Goal: Task Accomplishment & Management: Complete application form

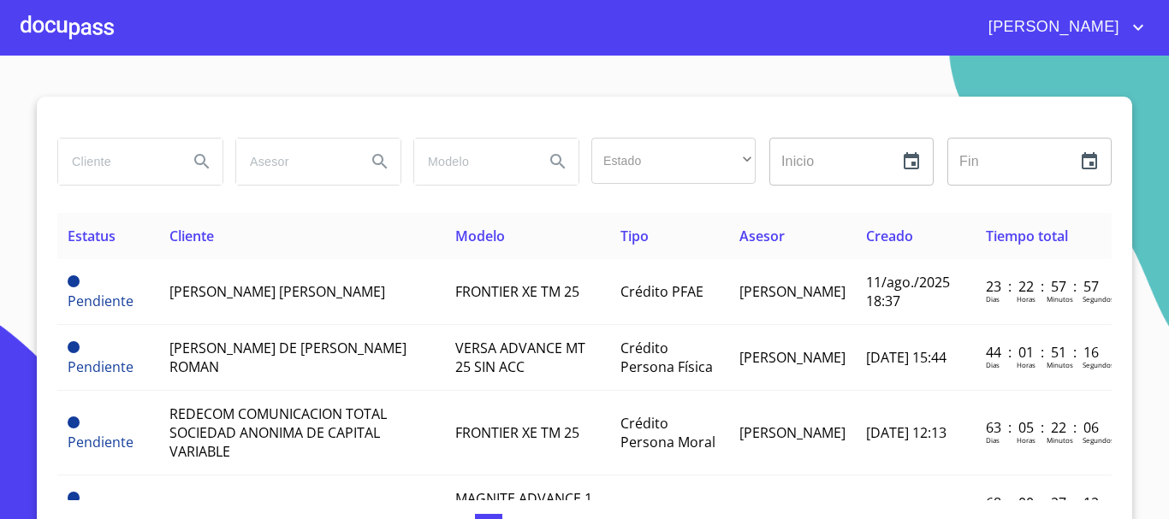
click at [127, 157] on input "search" at bounding box center [116, 162] width 116 height 46
click at [97, 151] on input "search" at bounding box center [116, 162] width 116 height 46
click at [113, 180] on input "fr" at bounding box center [116, 162] width 116 height 46
type input "f"
click at [63, 28] on div at bounding box center [67, 27] width 93 height 55
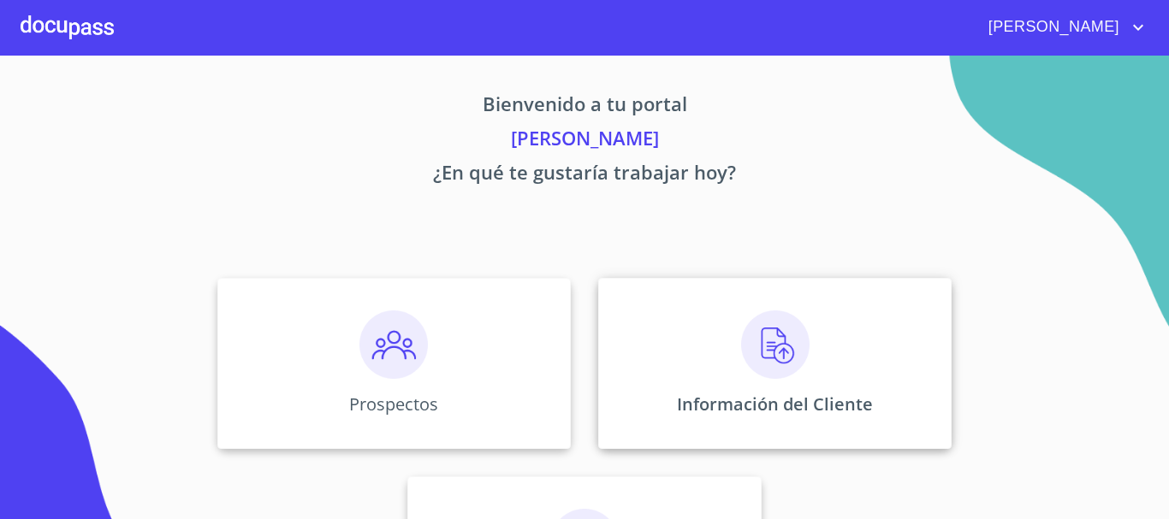
click at [792, 364] on img at bounding box center [775, 345] width 68 height 68
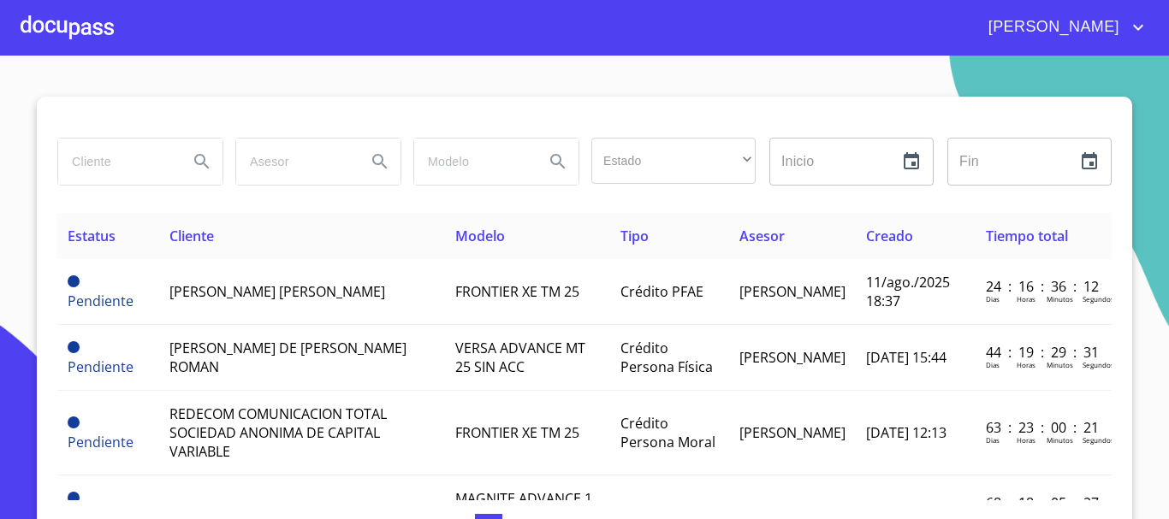
click at [73, 30] on div at bounding box center [67, 27] width 93 height 55
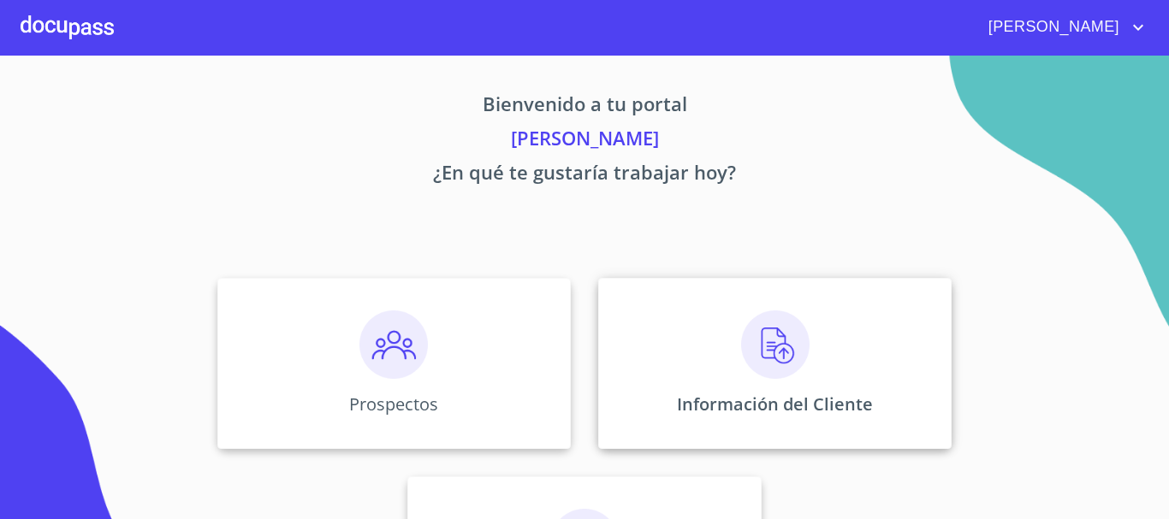
click at [772, 341] on img at bounding box center [775, 345] width 68 height 68
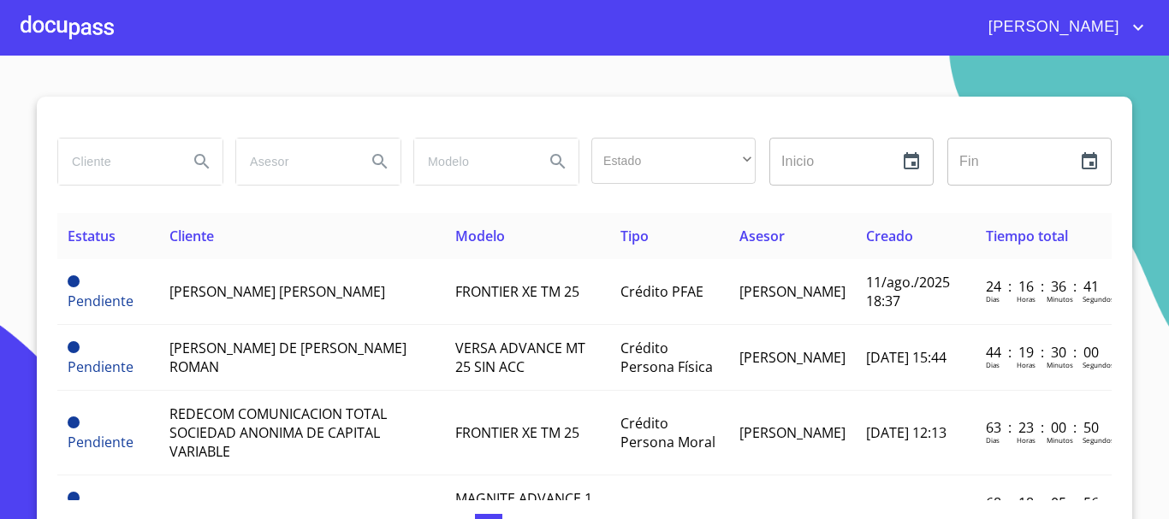
click at [108, 163] on input "search" at bounding box center [116, 162] width 116 height 46
click at [184, 165] on button "Search" at bounding box center [201, 161] width 41 height 41
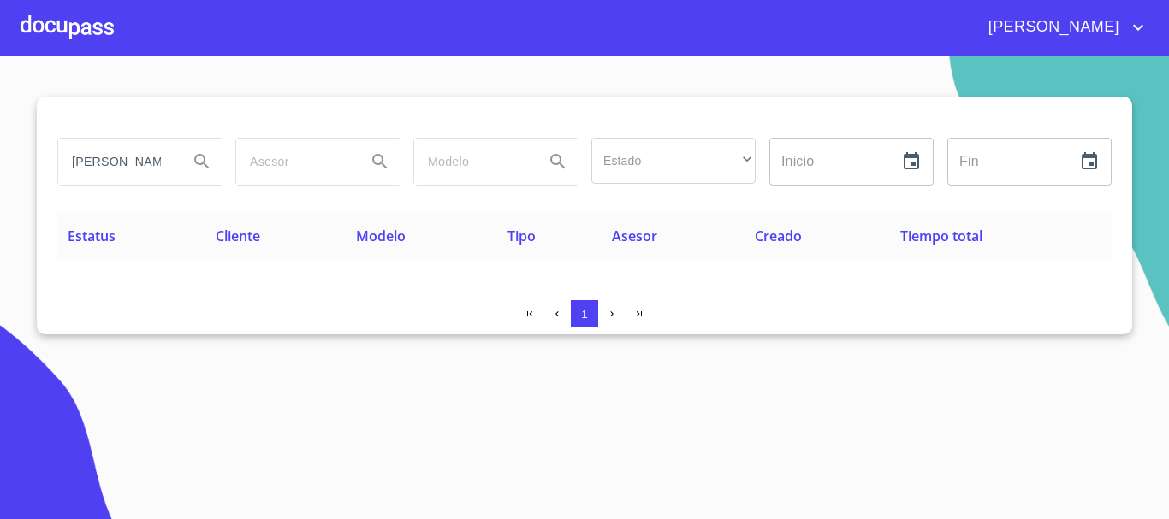
click at [165, 164] on input "[PERSON_NAME]" at bounding box center [116, 162] width 116 height 46
type input "[PERSON_NAME]"
click at [204, 165] on icon "Search" at bounding box center [202, 161] width 21 height 21
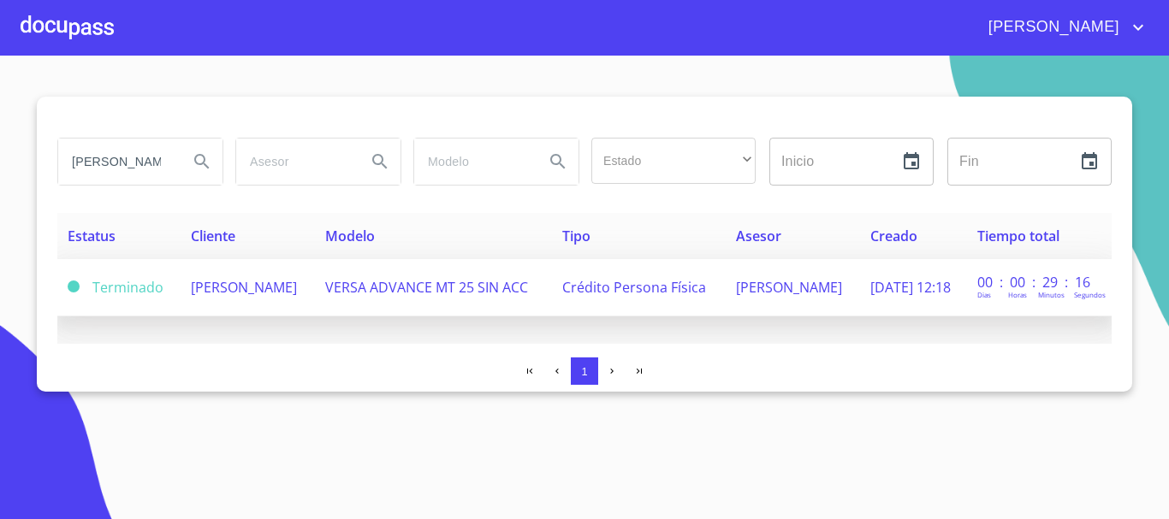
click at [246, 286] on span "[PERSON_NAME]" at bounding box center [244, 287] width 106 height 19
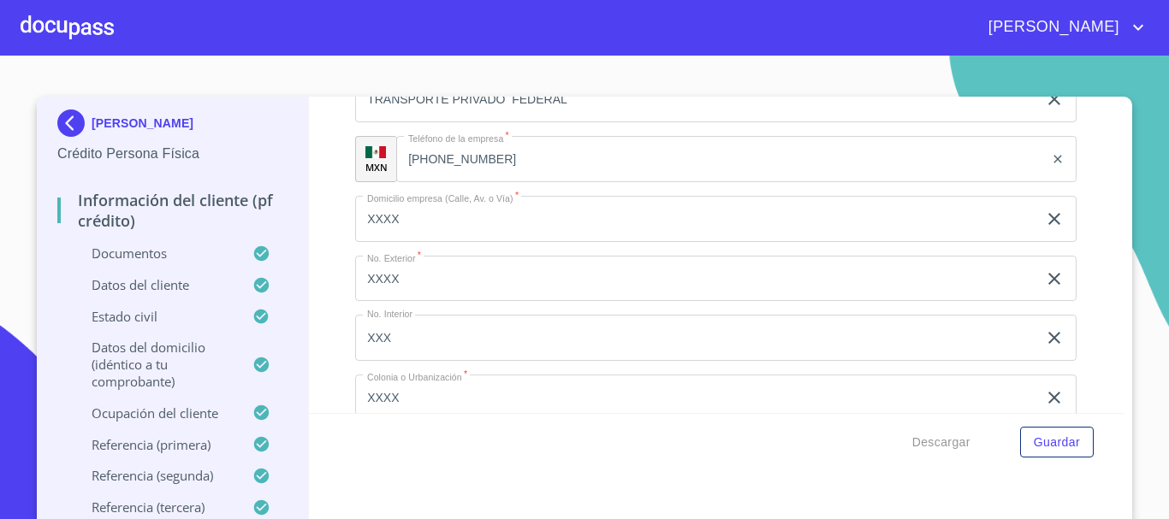
scroll to position [8157, 0]
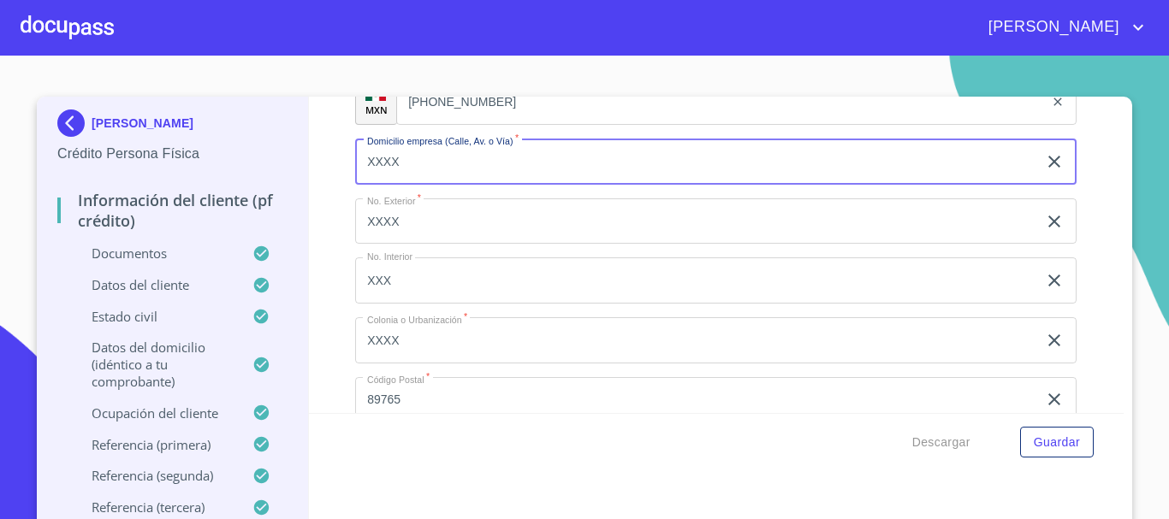
drag, startPoint x: 359, startPoint y: 161, endPoint x: 437, endPoint y: 338, distance: 193.8
click at [442, 359] on div "Ocupación   * Empleado privado ​ Nombre de la empresa   * MOVIMIENTO TERRESTRE …" at bounding box center [715, 161] width 721 height 1265
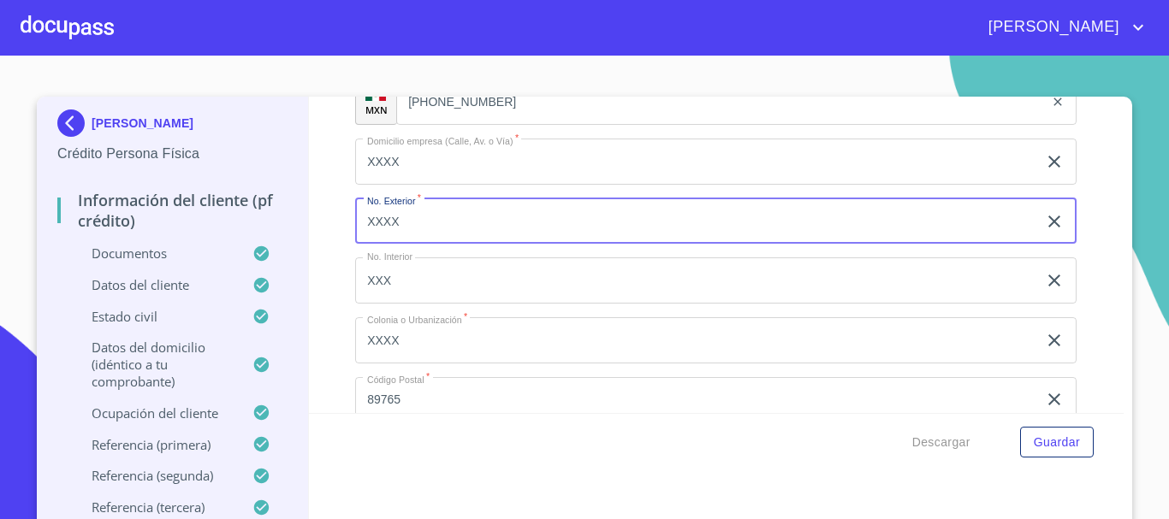
click at [458, 237] on input "XXXX" at bounding box center [696, 222] width 682 height 46
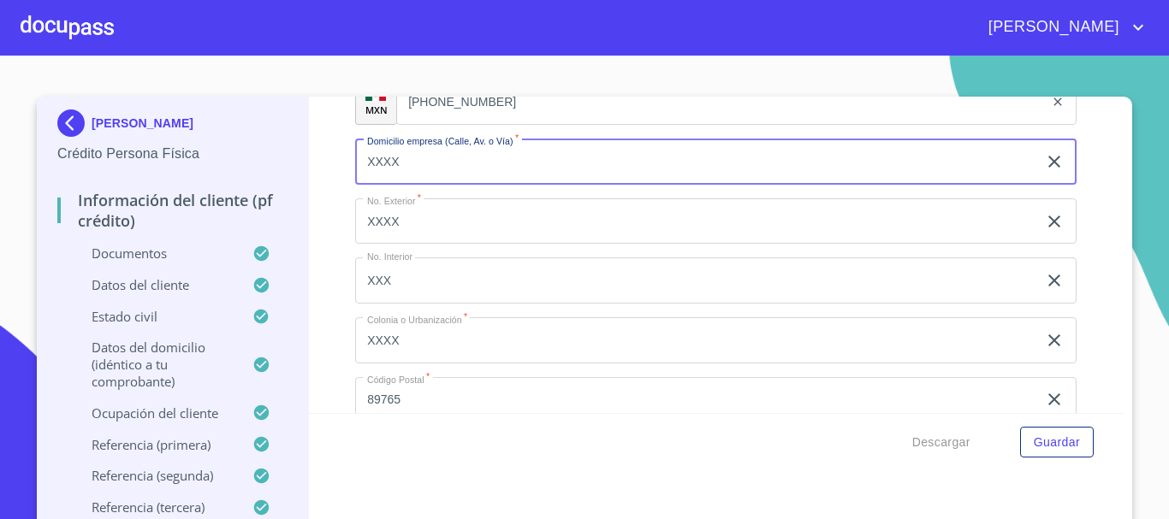
drag, startPoint x: 359, startPoint y: 161, endPoint x: 486, endPoint y: 166, distance: 126.7
click at [486, 166] on input "XXXX" at bounding box center [696, 162] width 682 height 46
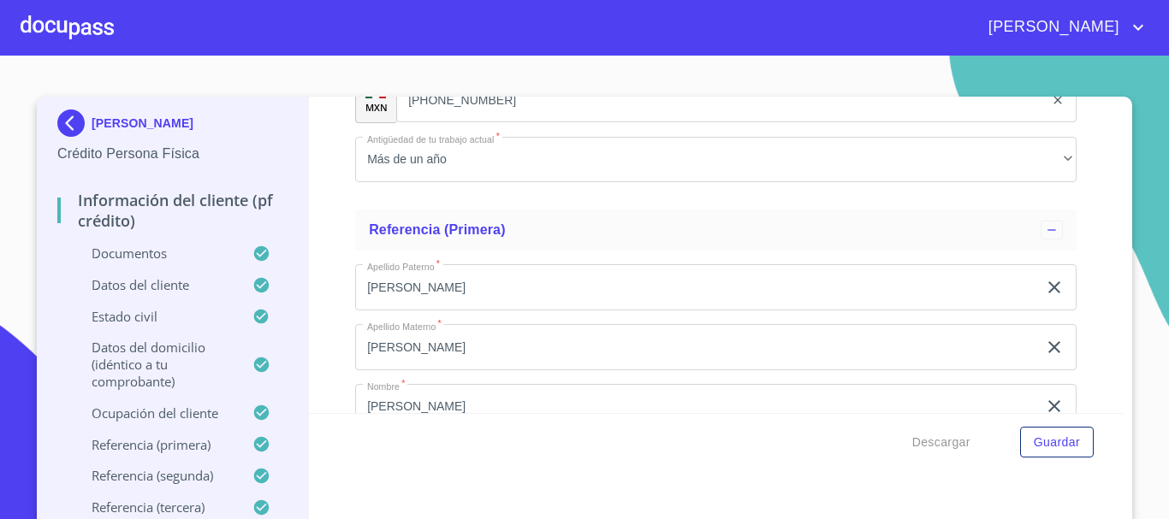
scroll to position [8756, 0]
click at [49, 19] on div at bounding box center [67, 27] width 93 height 55
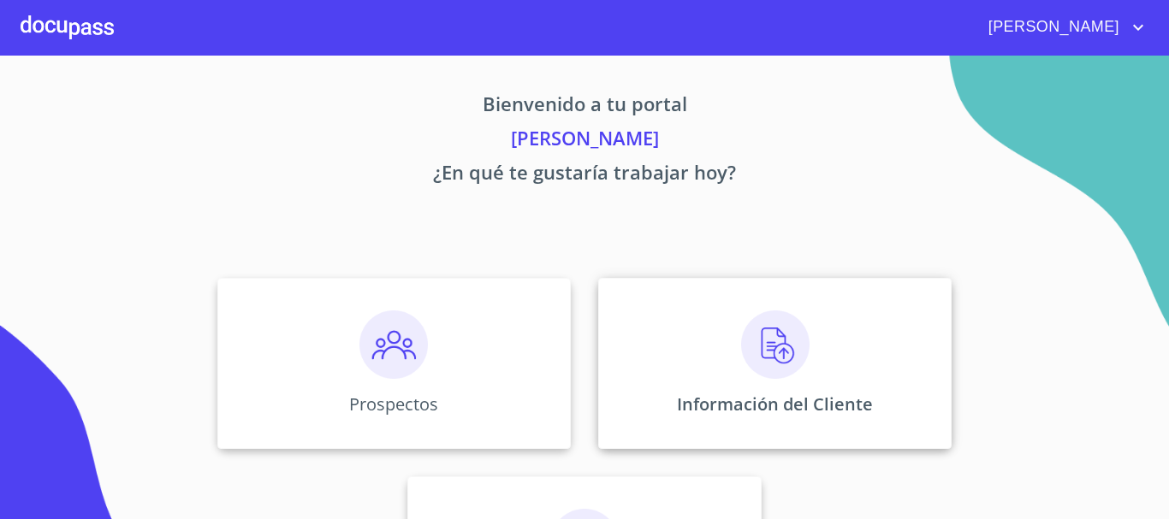
click at [761, 361] on img at bounding box center [775, 345] width 68 height 68
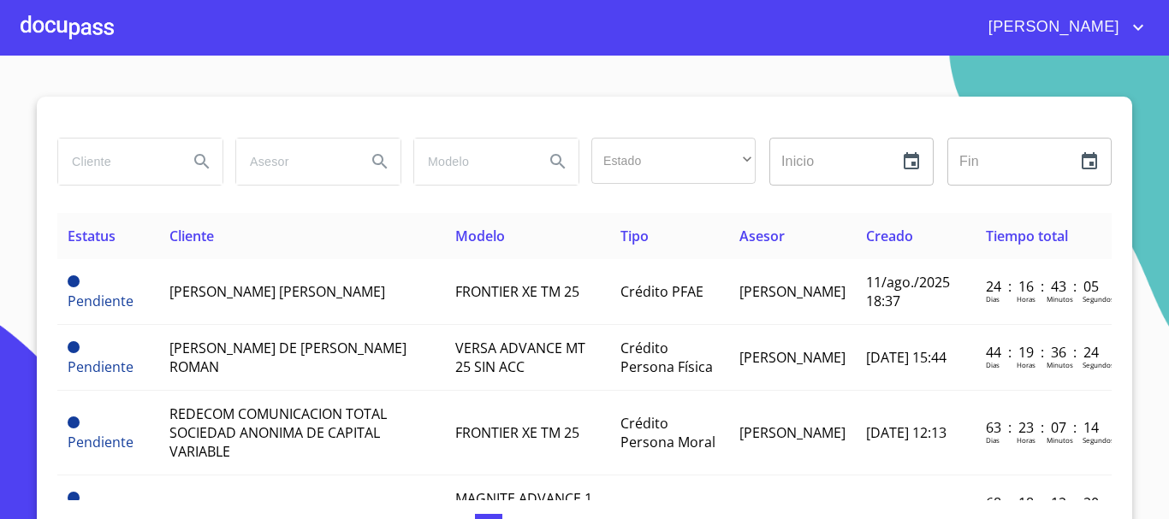
click at [169, 161] on div at bounding box center [140, 162] width 164 height 46
type input "[PERSON_NAME] [PERSON_NAME]"
click at [192, 154] on icon "Search" at bounding box center [202, 161] width 21 height 21
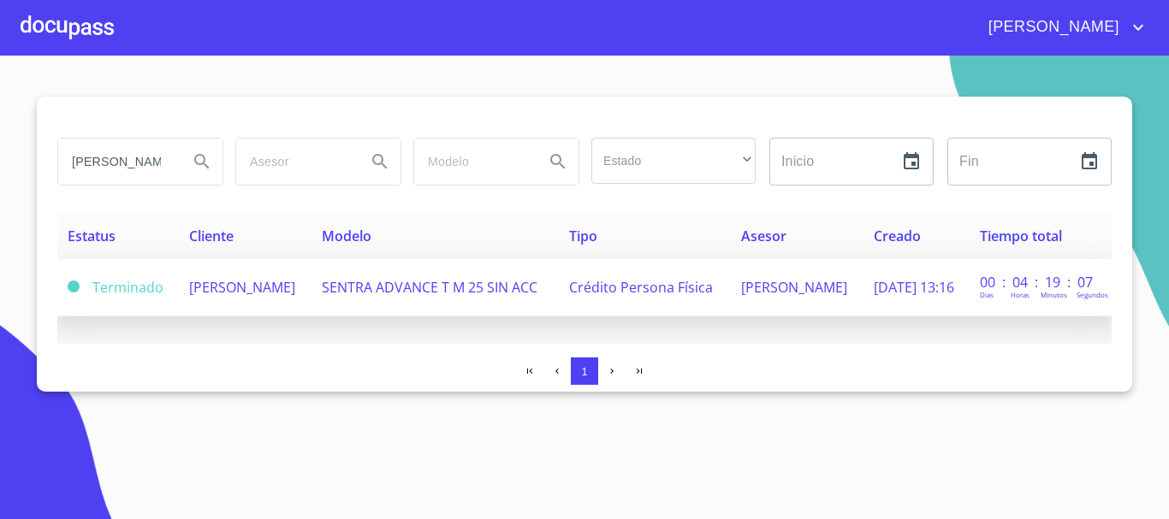
click at [261, 293] on span "[PERSON_NAME]" at bounding box center [242, 287] width 106 height 19
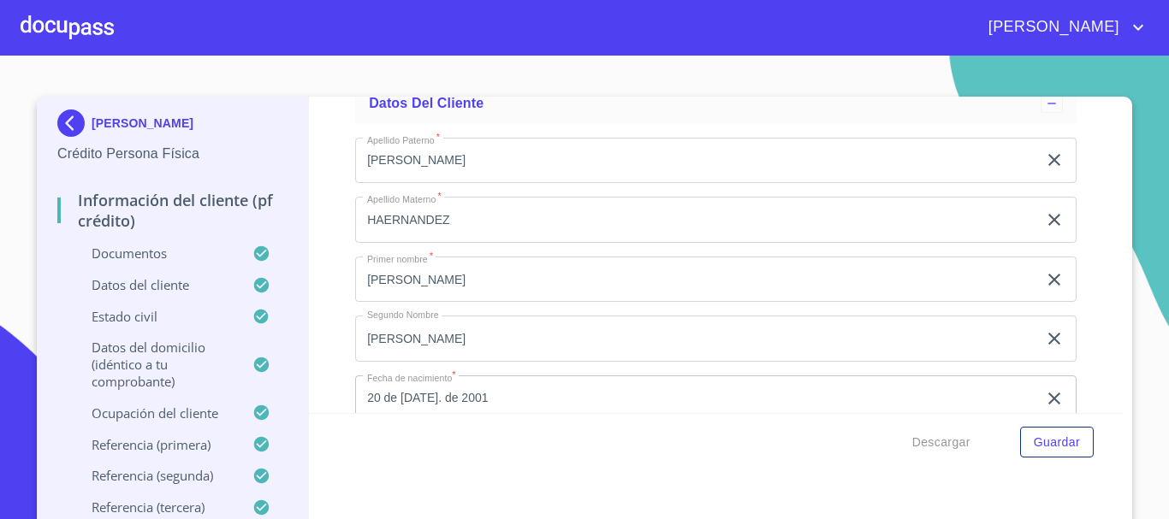
scroll to position [5476, 0]
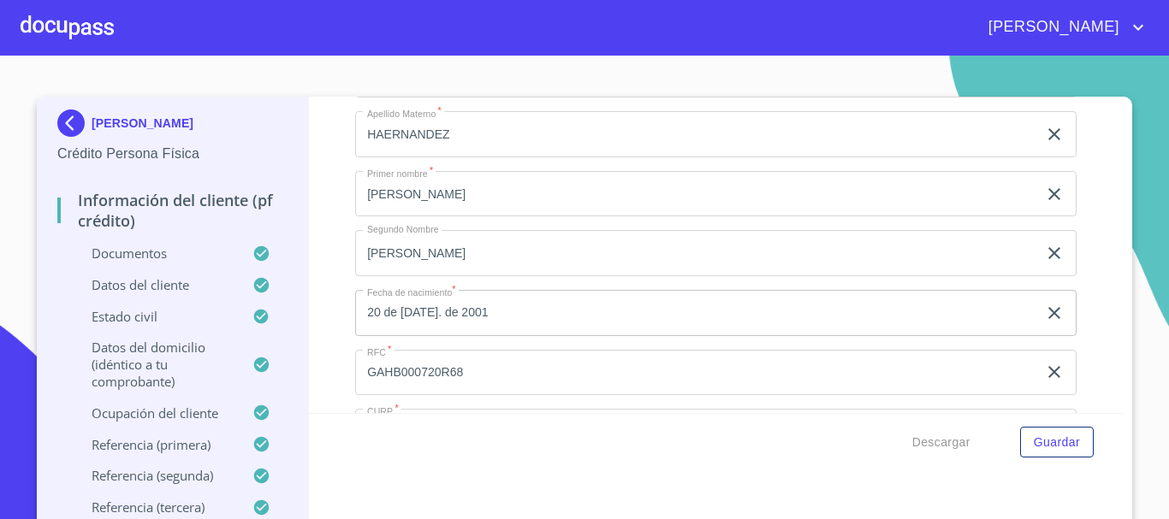
drag, startPoint x: 398, startPoint y: 315, endPoint x: 417, endPoint y: 321, distance: 19.8
click at [400, 315] on input "20 de [DATE]. de 2001" at bounding box center [699, 313] width 689 height 46
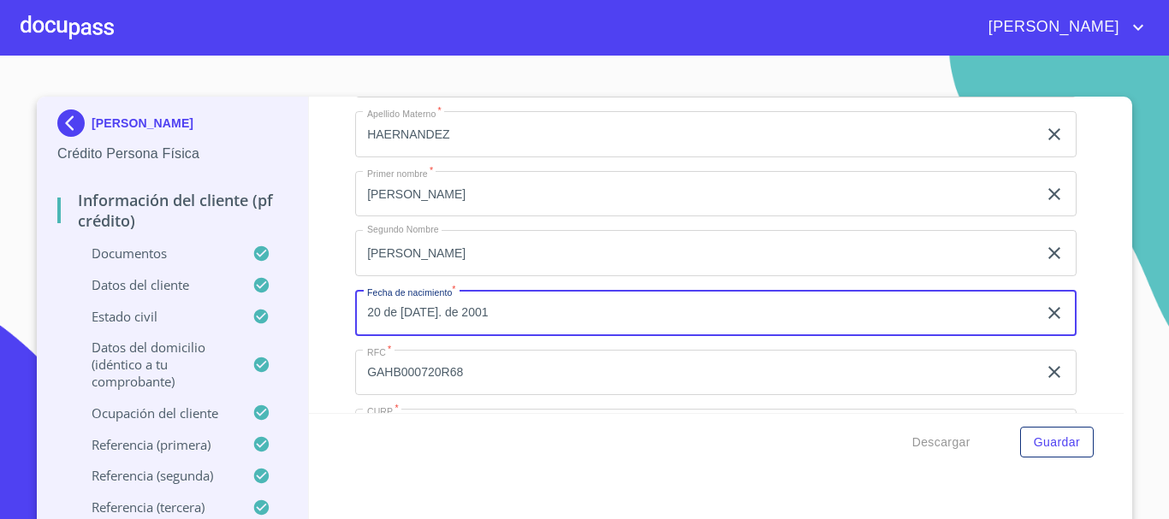
click at [459, 333] on input "20 de [DATE]. de 2001" at bounding box center [699, 313] width 689 height 46
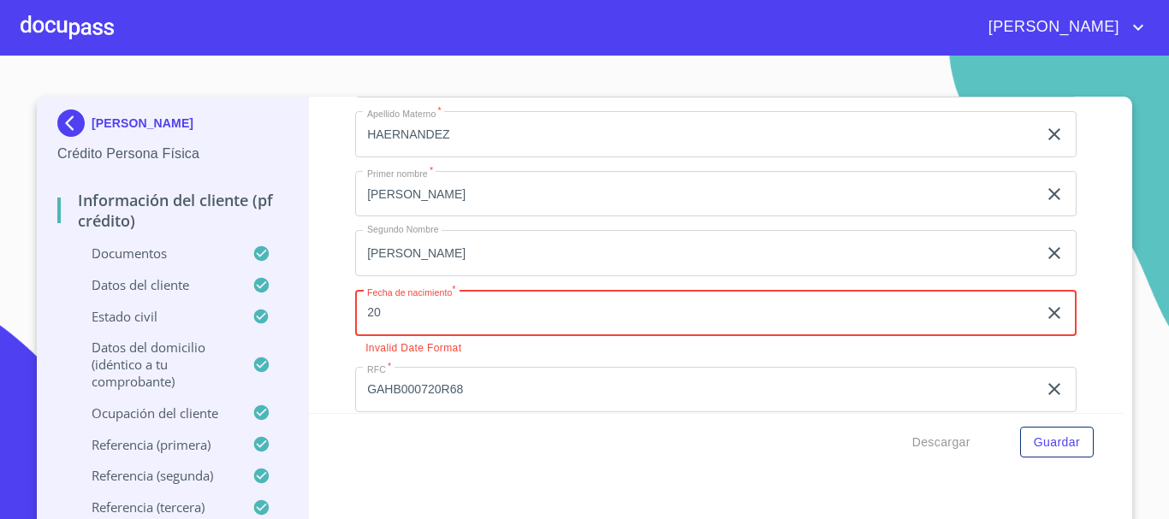
type input "2_"
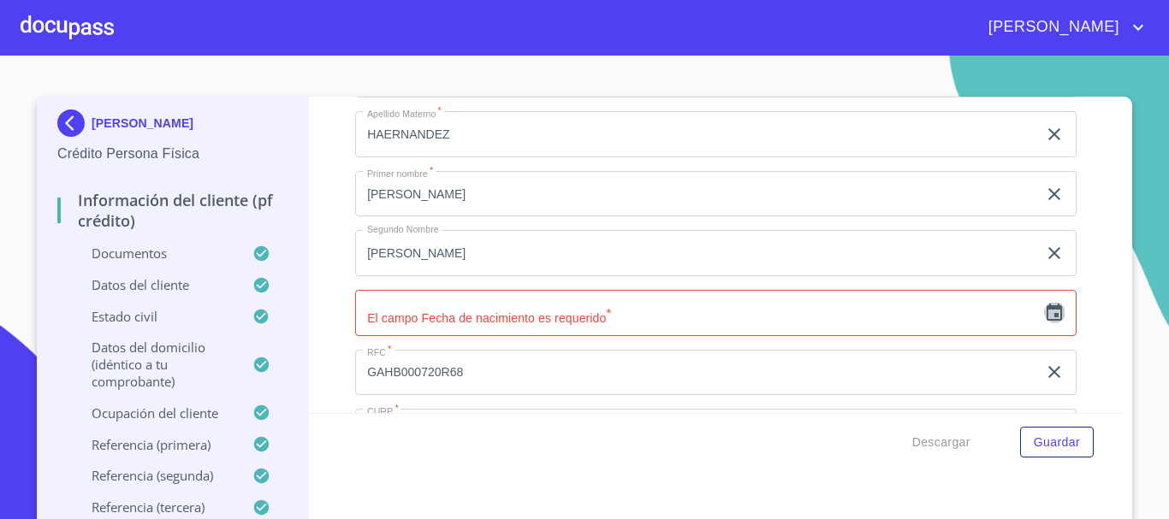
click at [1046, 321] on icon "button" at bounding box center [1053, 312] width 15 height 17
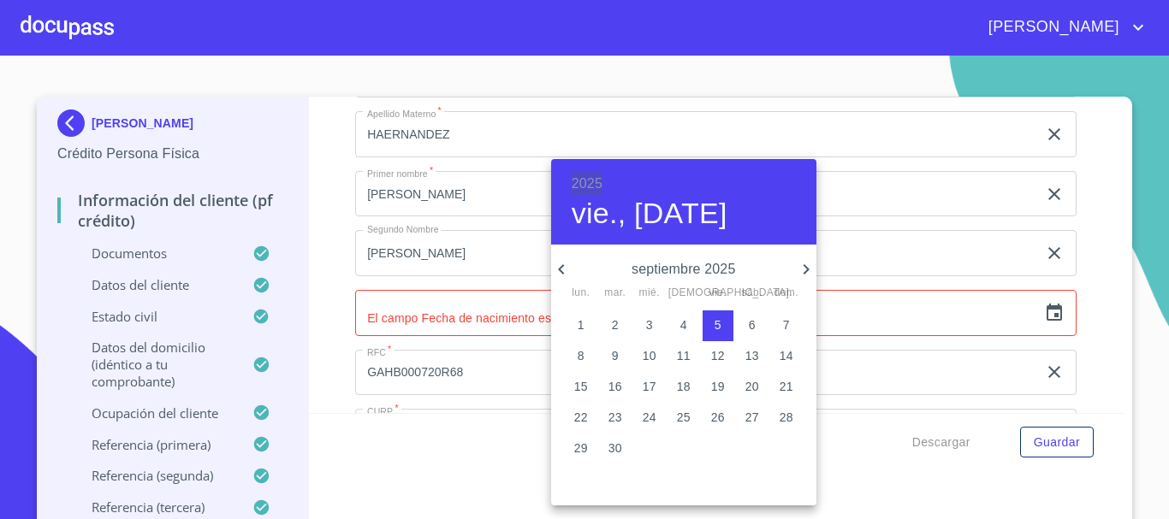
click at [583, 182] on h6 "2025" at bounding box center [587, 184] width 31 height 24
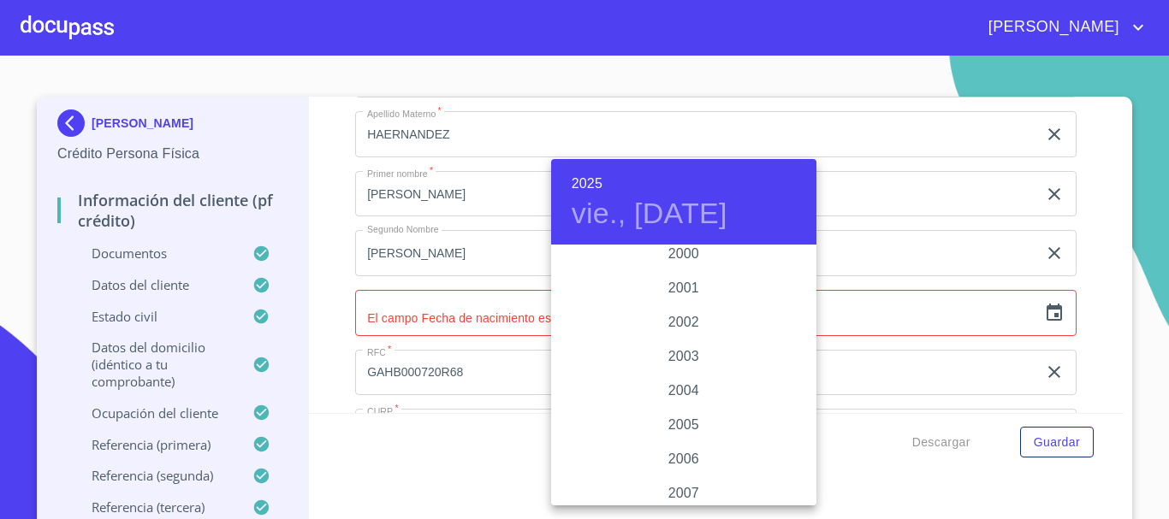
scroll to position [2550, 0]
click at [693, 280] on div "2000" at bounding box center [683, 281] width 265 height 34
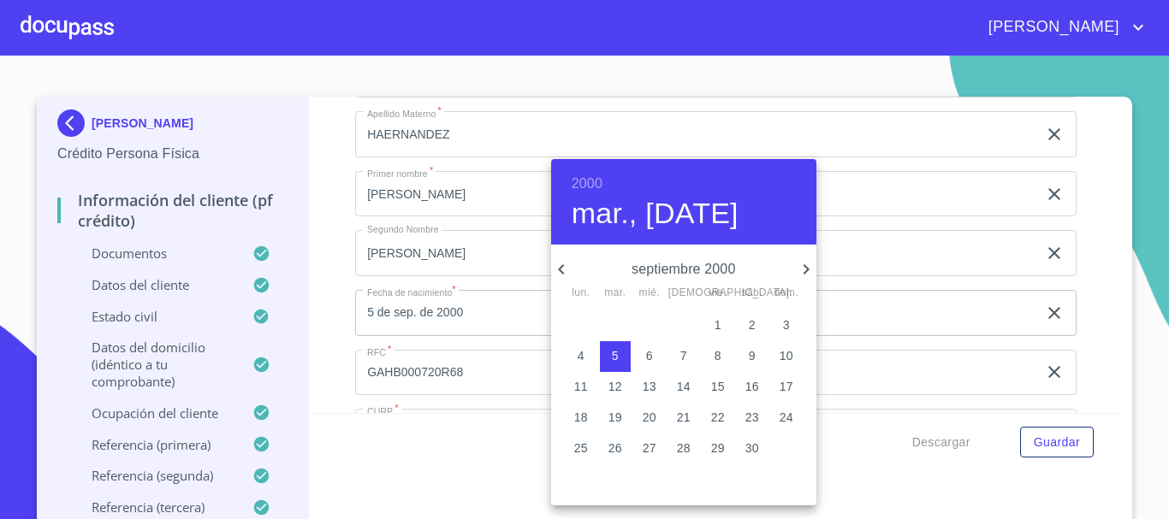
click at [565, 272] on icon "button" at bounding box center [561, 269] width 21 height 21
click at [686, 417] on p "20" at bounding box center [684, 417] width 14 height 17
type input "20 de [DATE]. de 2000"
click at [507, 340] on div at bounding box center [584, 259] width 1169 height 519
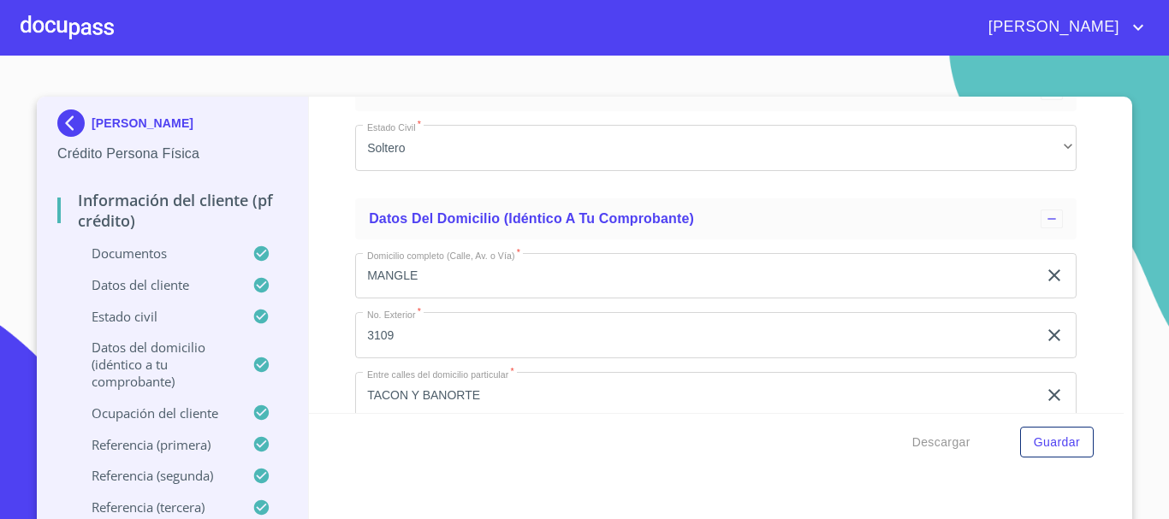
scroll to position [6332, 0]
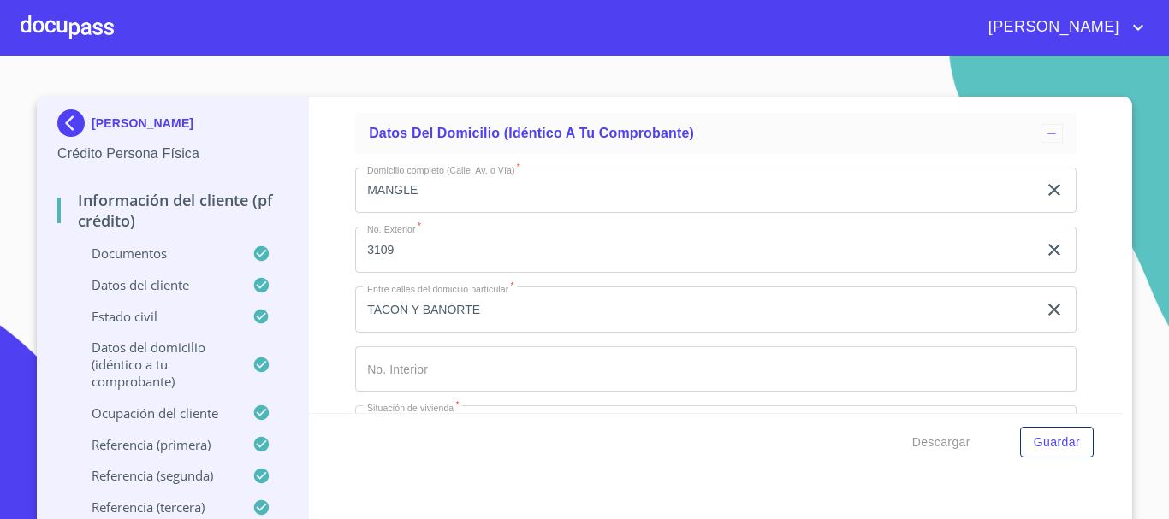
click at [493, 326] on input "TACON Y BANORTE" at bounding box center [696, 310] width 682 height 46
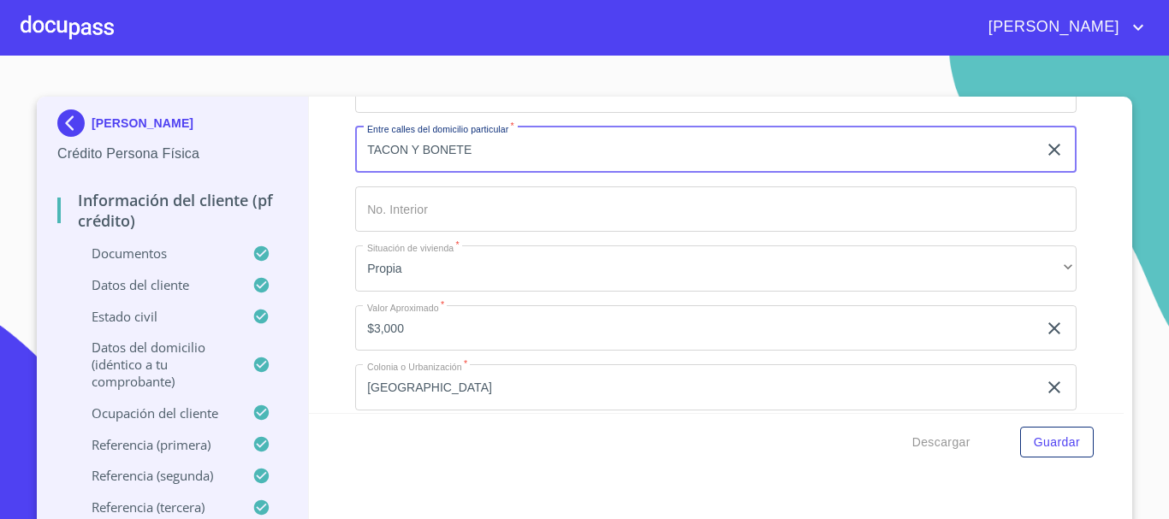
scroll to position [6503, 0]
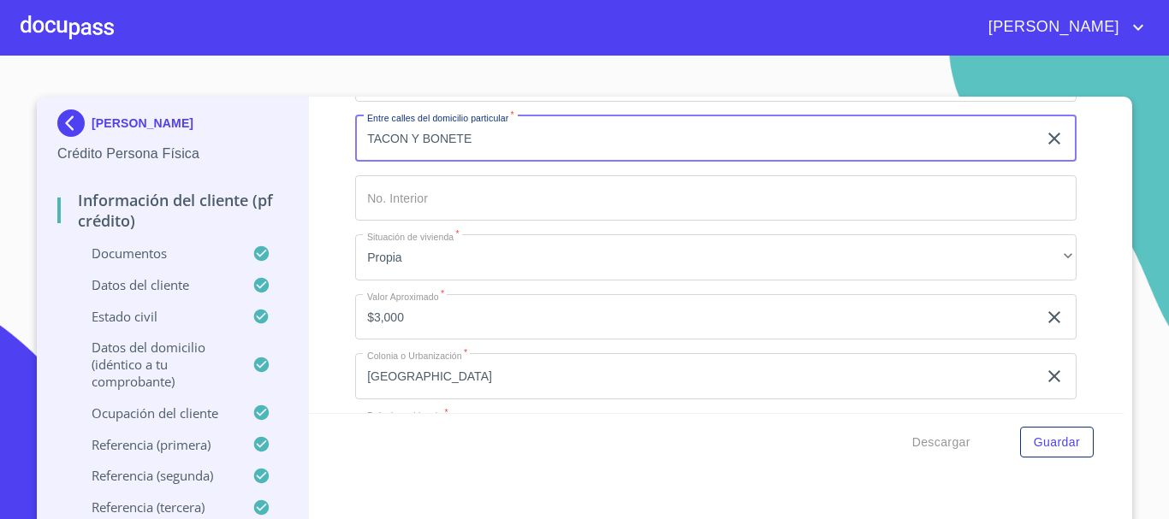
type input "TACON Y BONETE"
click at [421, 341] on input "$3,000" at bounding box center [696, 317] width 682 height 46
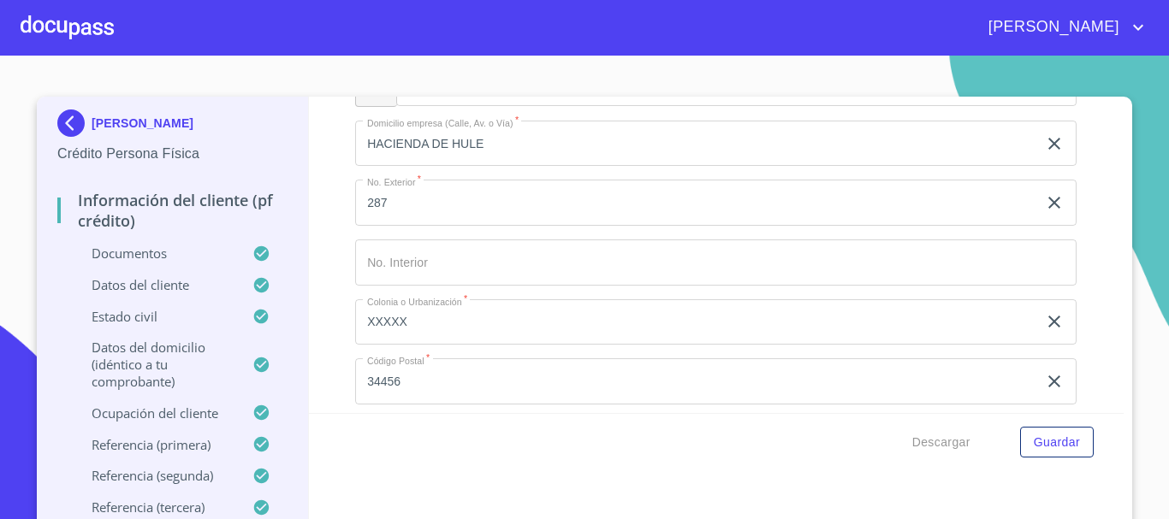
scroll to position [7786, 0]
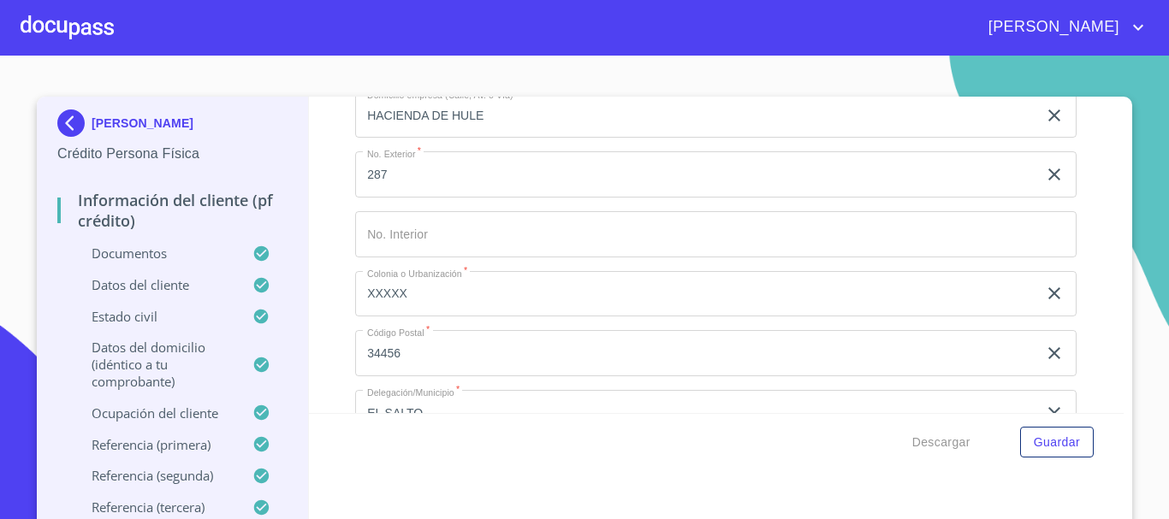
type input "$3,000,000"
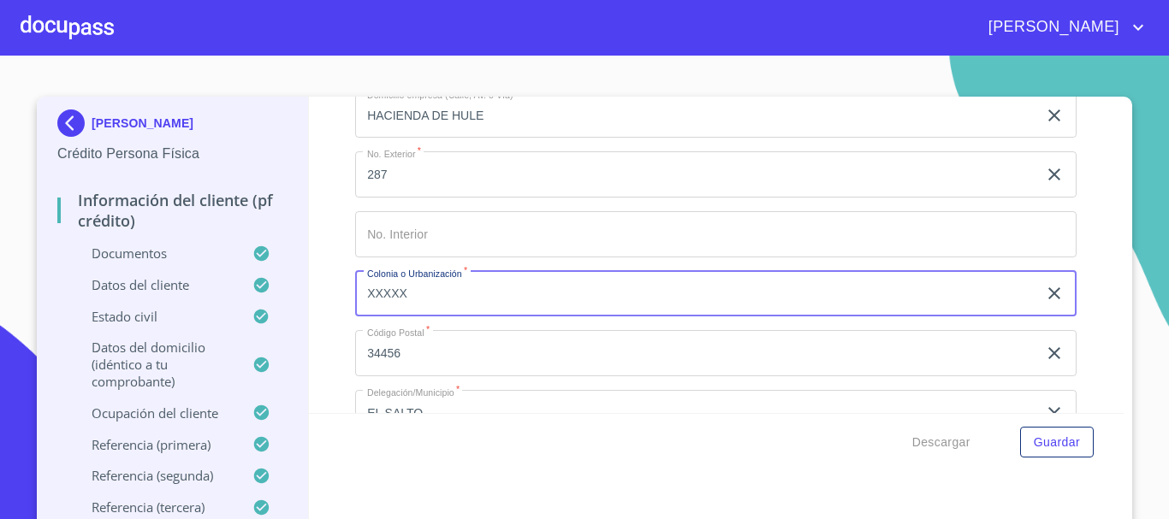
click at [444, 317] on input "XXXXX" at bounding box center [696, 294] width 682 height 46
type input "X"
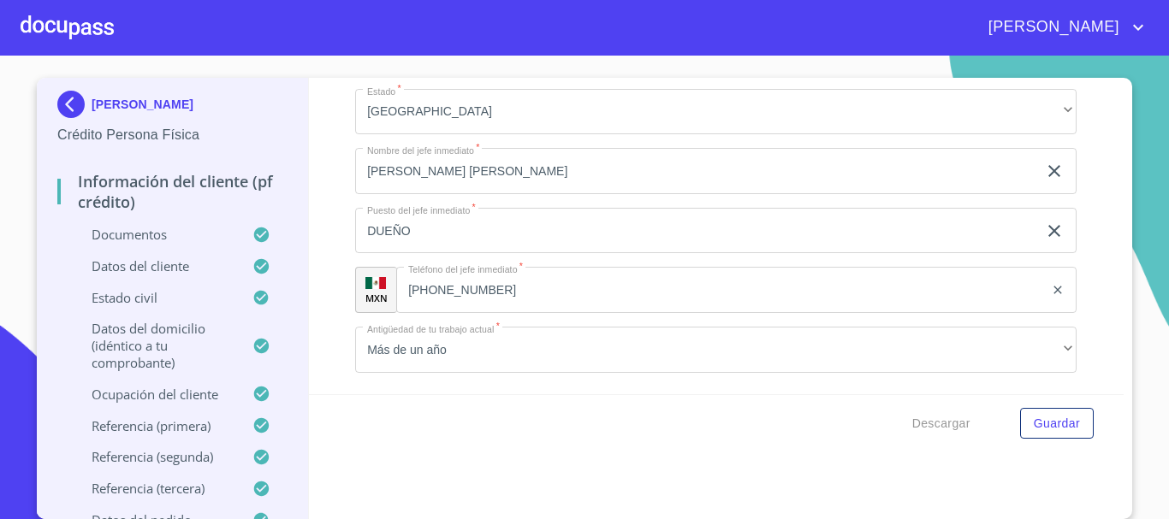
scroll to position [8043, 0]
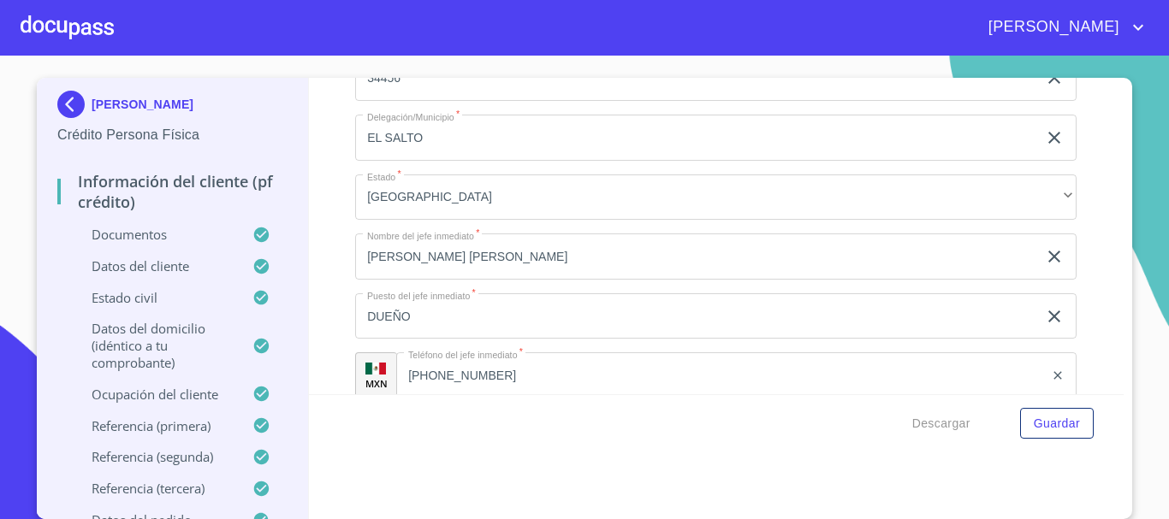
type input "FRACC HACIENDA REAL"
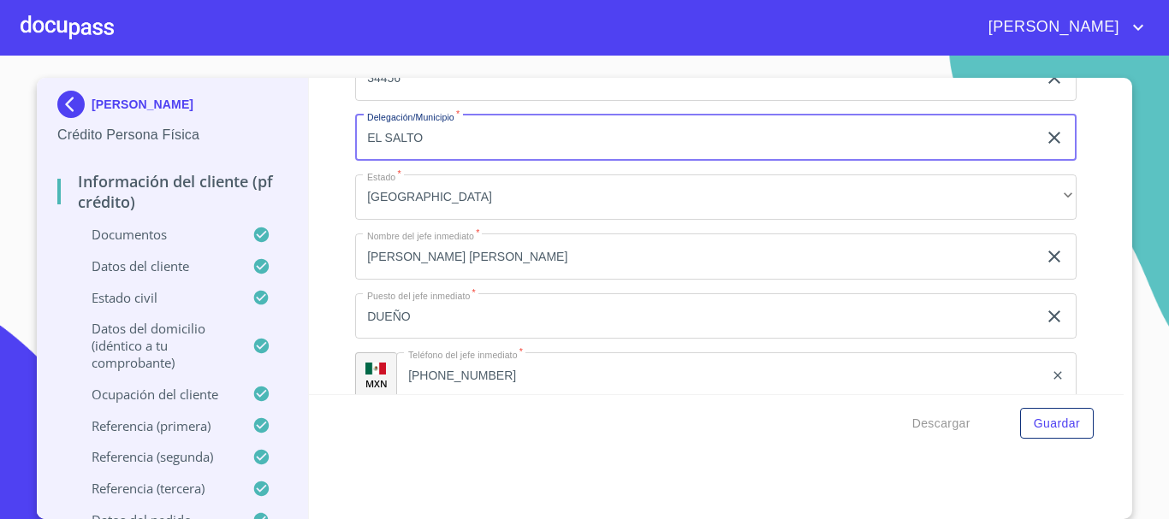
click at [424, 157] on input "EL SALTO" at bounding box center [696, 138] width 682 height 46
type input "E"
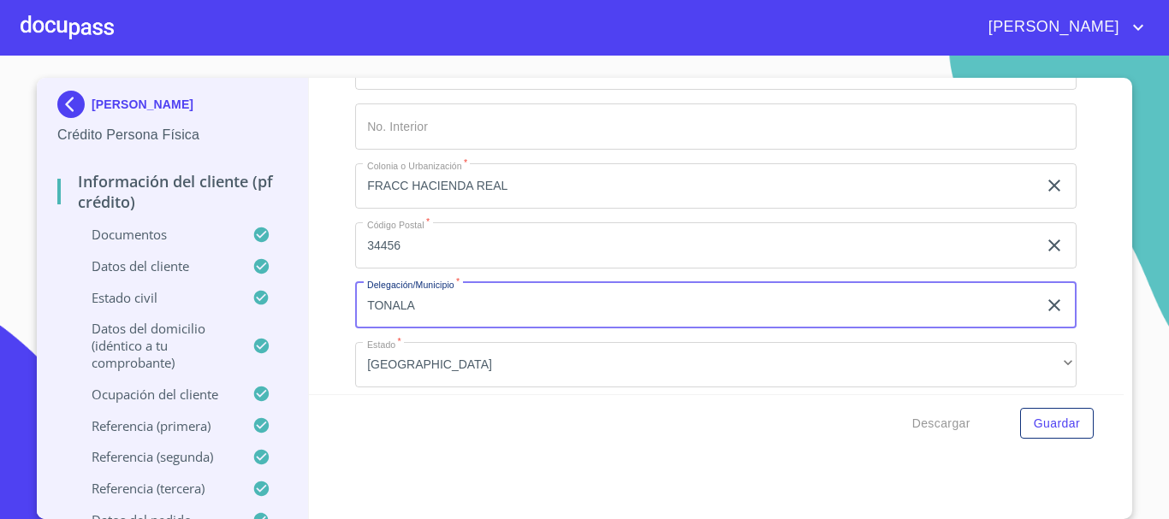
scroll to position [7872, 0]
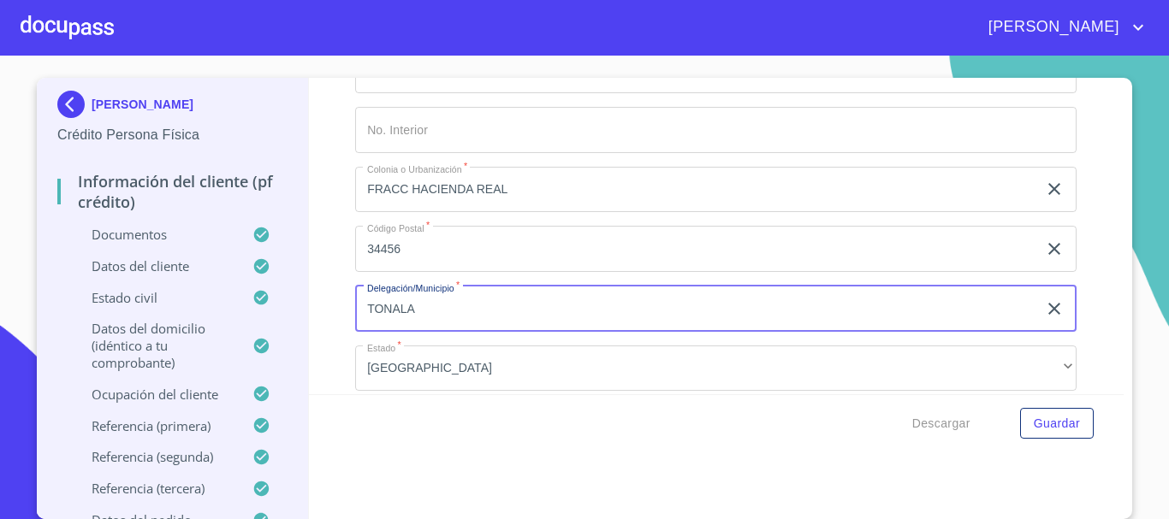
type input "TONALA"
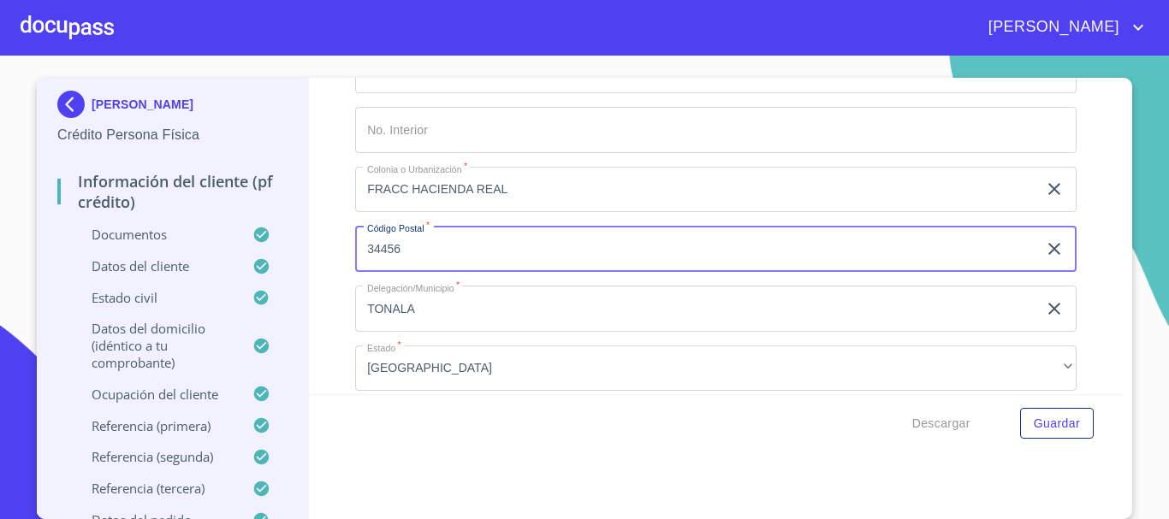
click at [420, 272] on input "34456" at bounding box center [696, 249] width 682 height 46
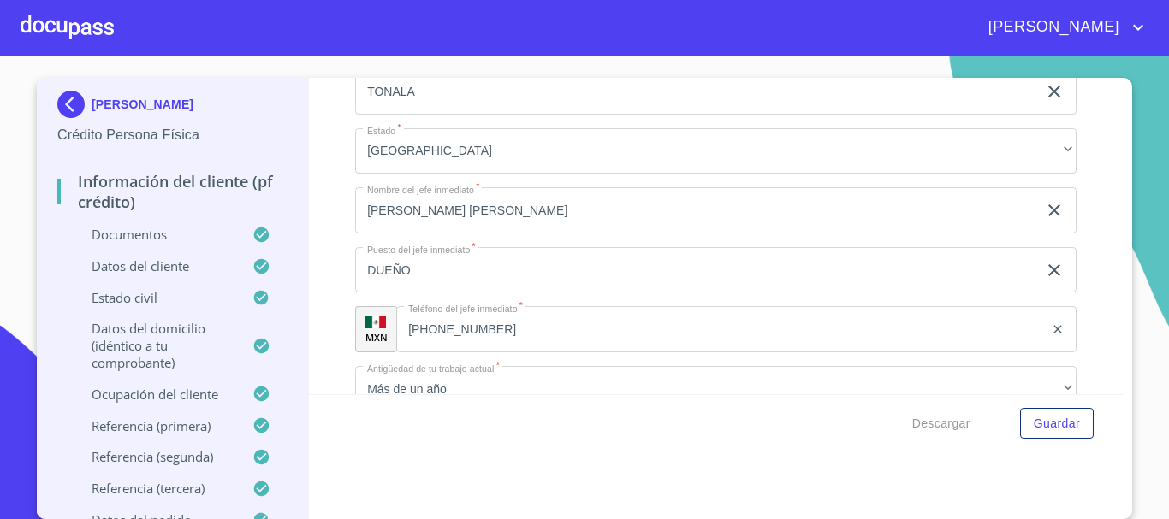
scroll to position [8004, 0]
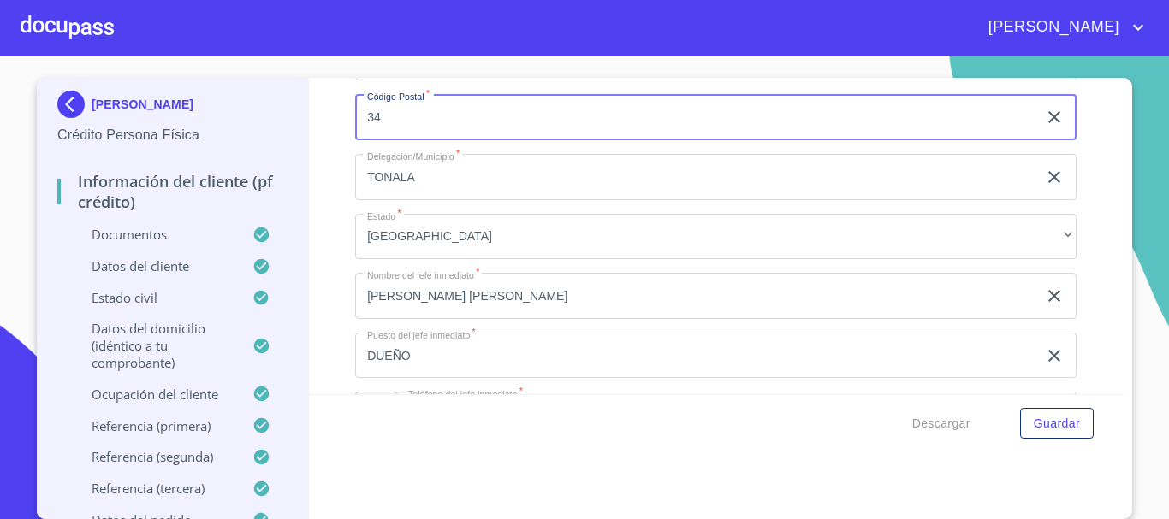
type input "3"
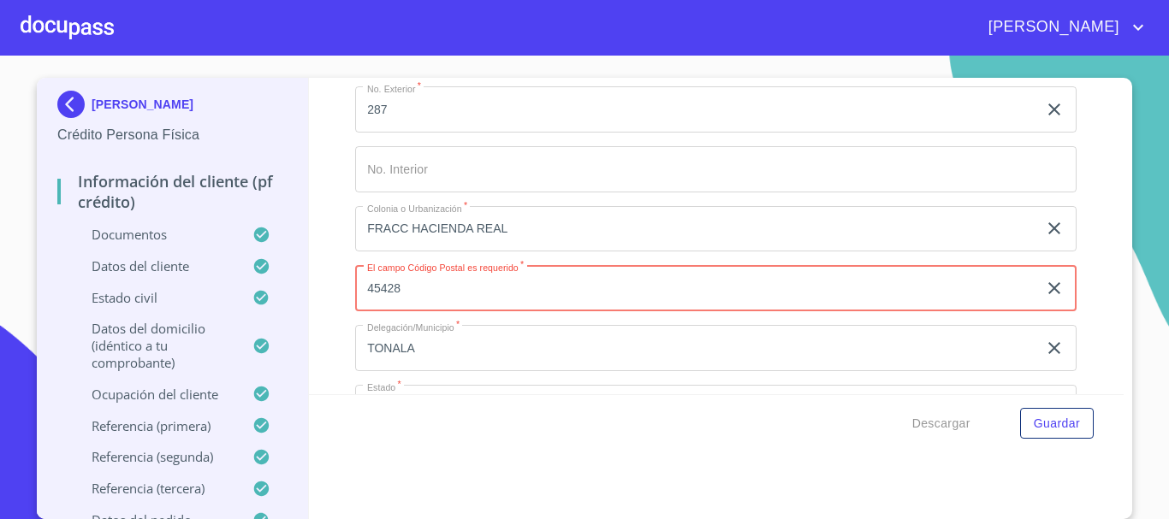
scroll to position [7747, 0]
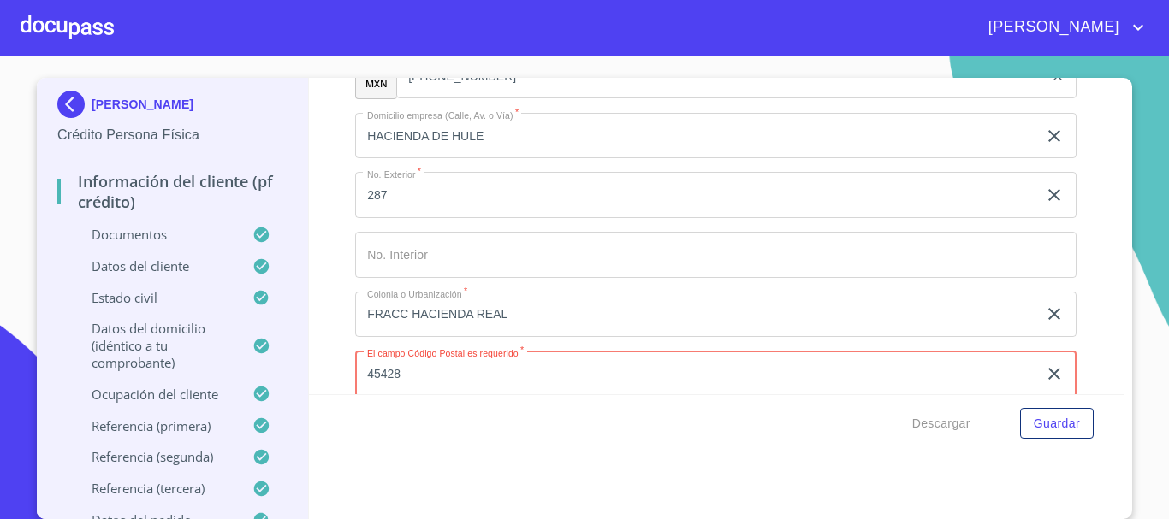
type input "45428"
click at [608, 278] on input "Documento de identificación.   *" at bounding box center [715, 255] width 721 height 46
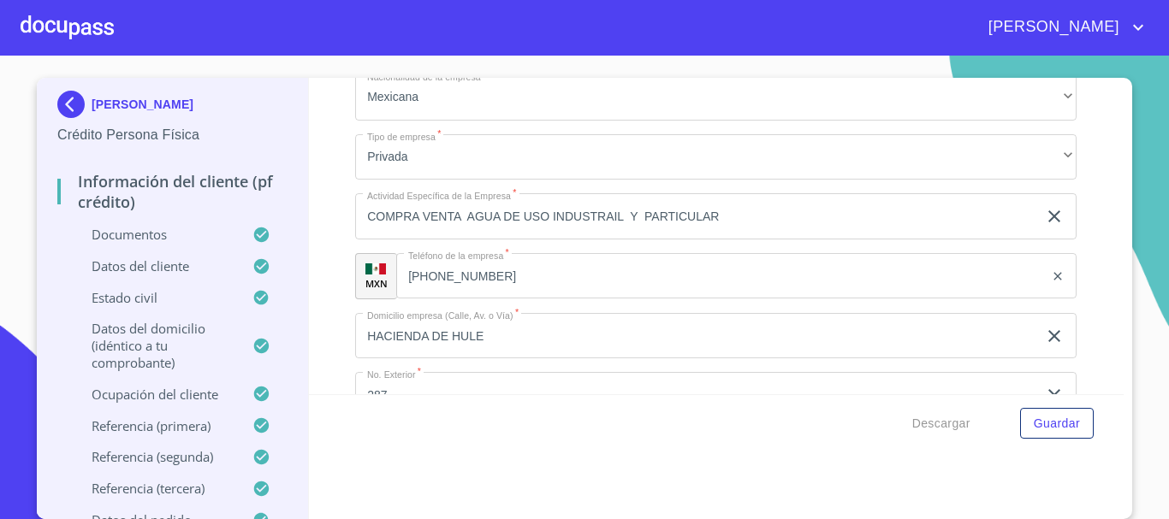
scroll to position [7576, 0]
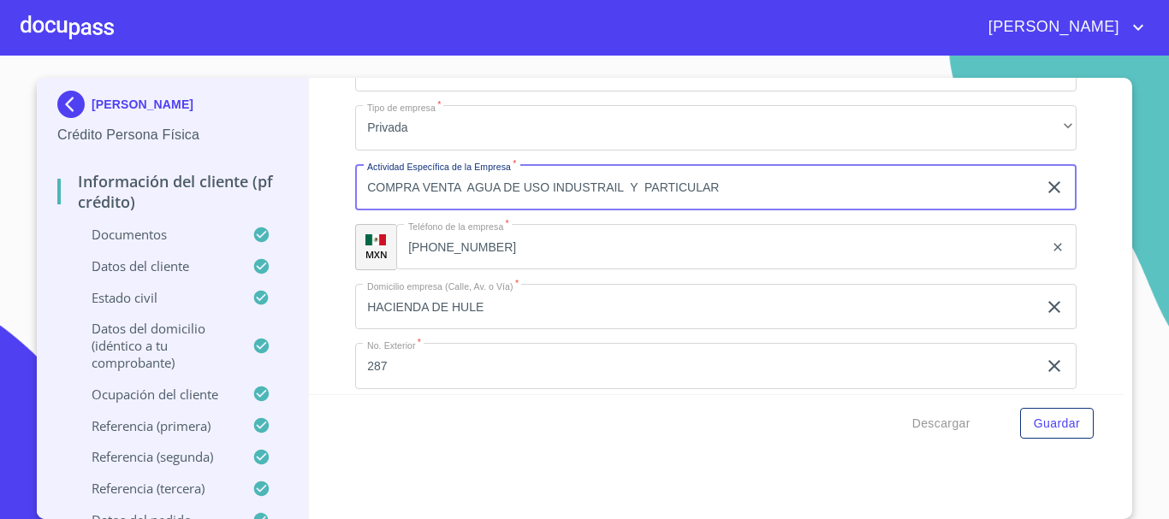
click at [504, 208] on input "COMPRA VENTA AGUA DE USO INDUSTRAIL Y PARTICULAR" at bounding box center [696, 187] width 682 height 46
click at [502, 203] on input "COMPRA VENTA AGUA E USO INDUSTRAIL Y PARTICULAR" at bounding box center [696, 187] width 682 height 46
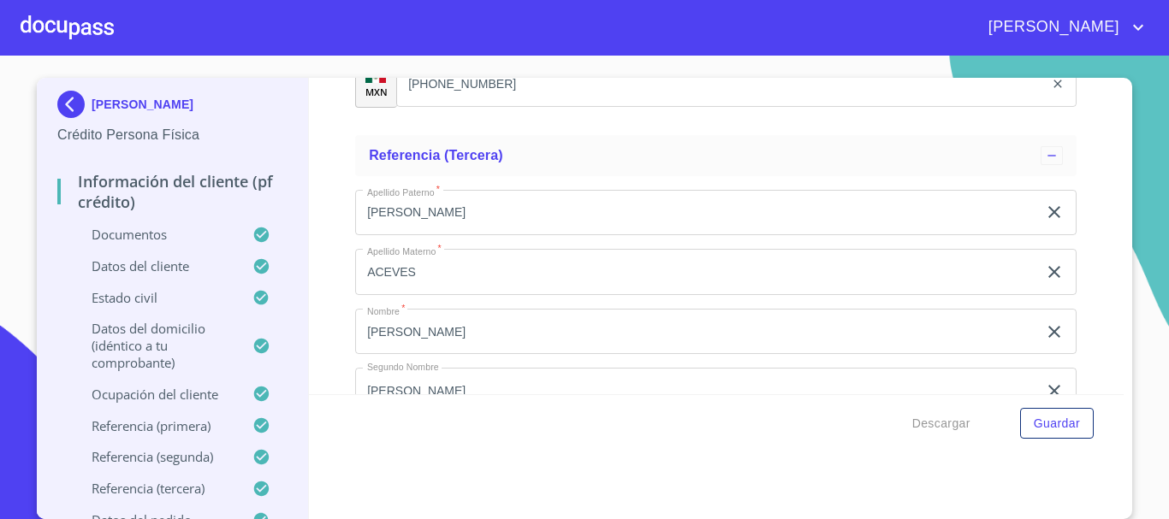
scroll to position [9373, 0]
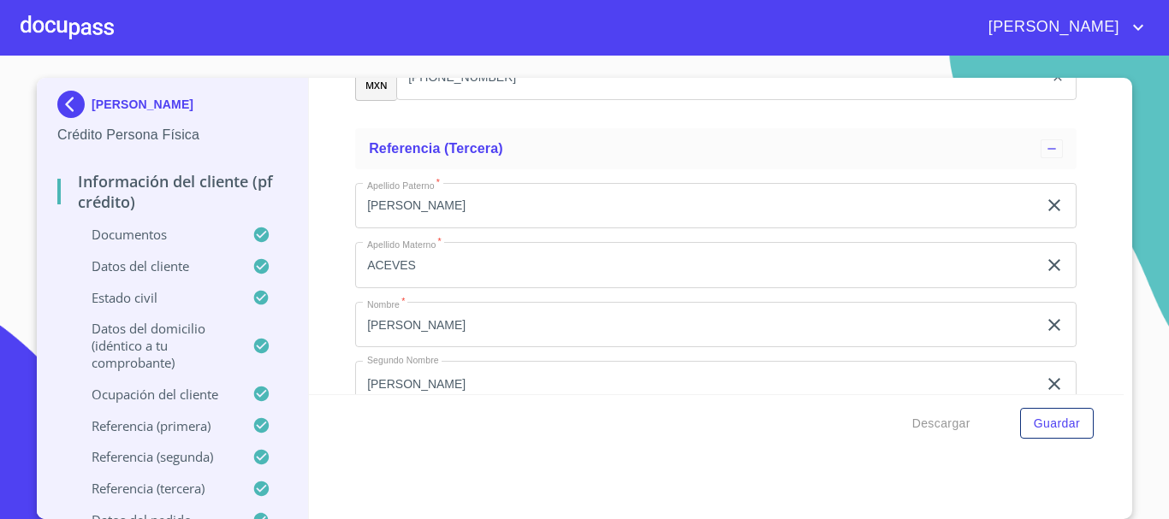
type input "COMPRA VENTA AGUA EN PIPAS USO INDUSTRAIL Y PARTICULAR"
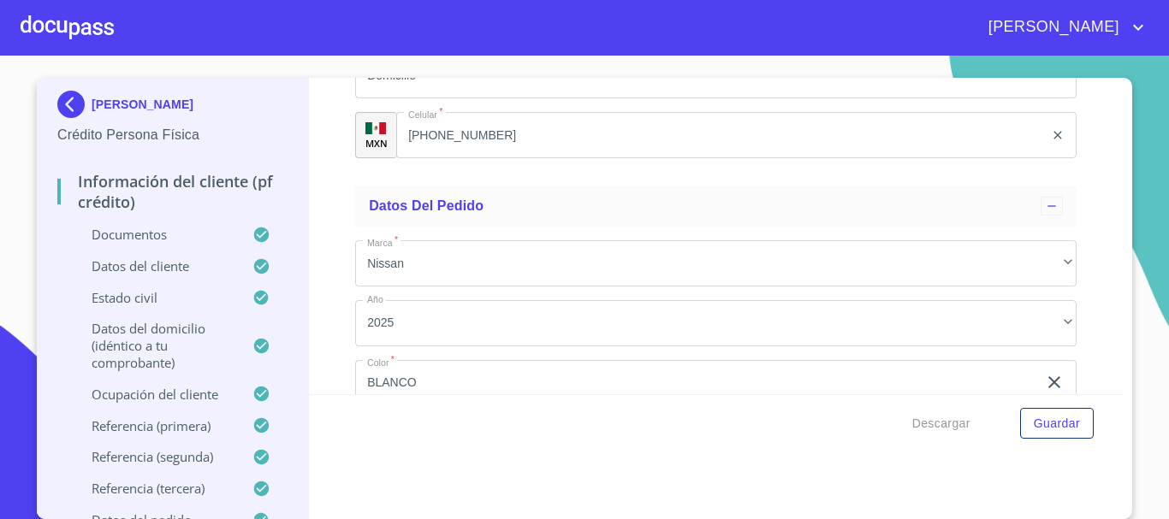
scroll to position [9971, 0]
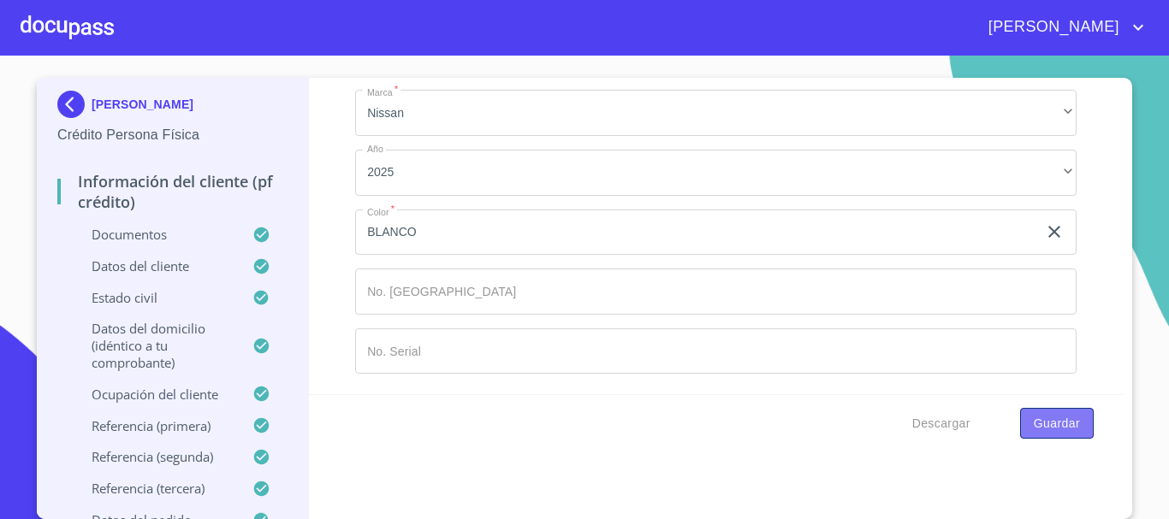
click at [1037, 414] on span "Guardar" at bounding box center [1057, 423] width 46 height 21
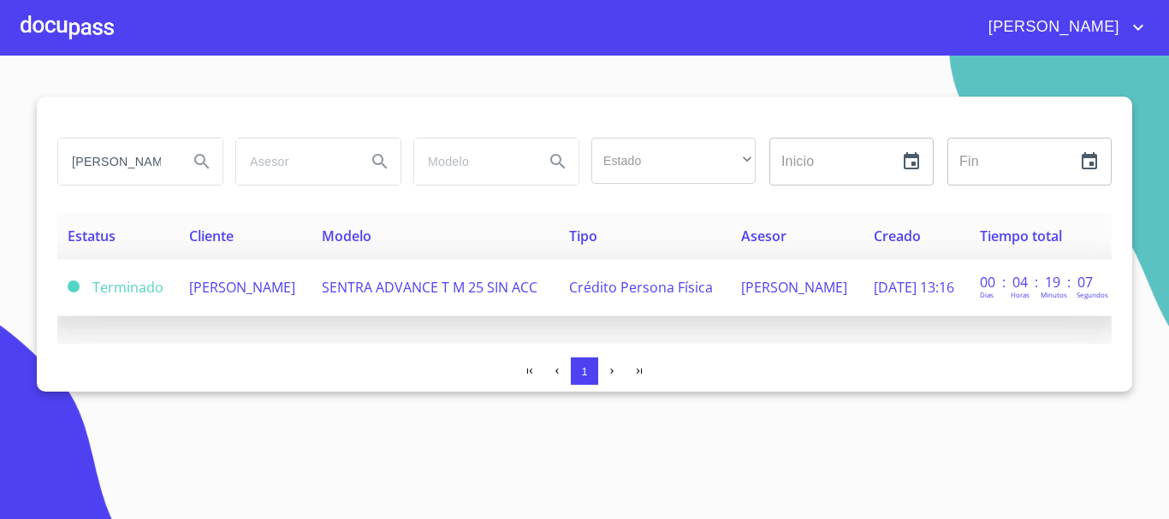
click at [279, 293] on td "[PERSON_NAME]" at bounding box center [245, 287] width 133 height 57
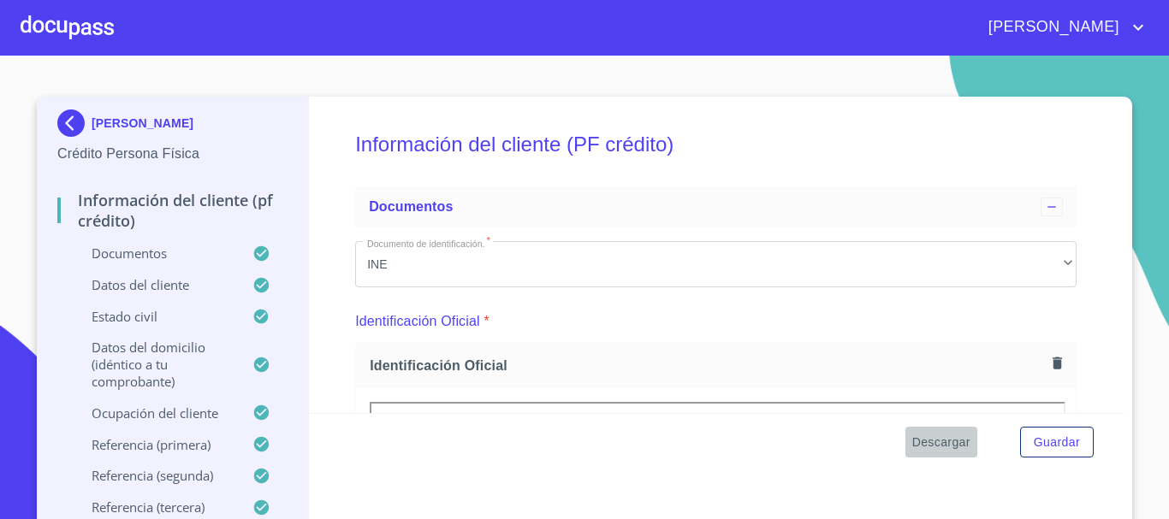
click at [922, 443] on span "Descargar" at bounding box center [941, 442] width 58 height 21
